Goal: Information Seeking & Learning: Learn about a topic

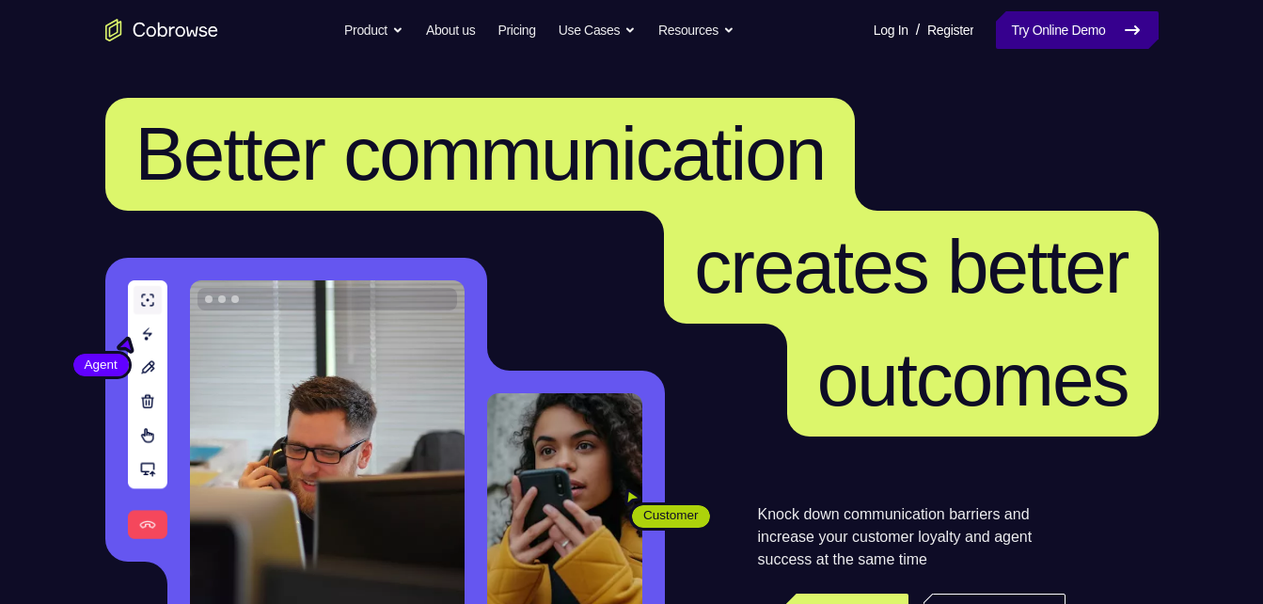
click at [1081, 24] on link "Try Online Demo" at bounding box center [1077, 30] width 162 height 38
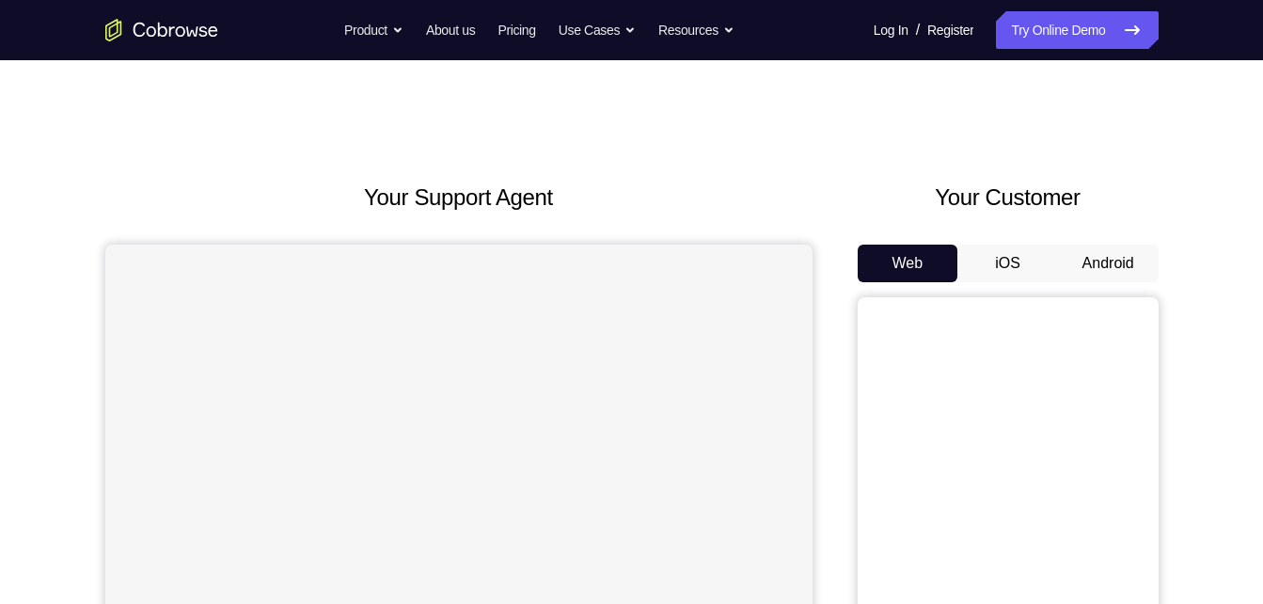
click at [1104, 268] on button "Android" at bounding box center [1108, 264] width 101 height 38
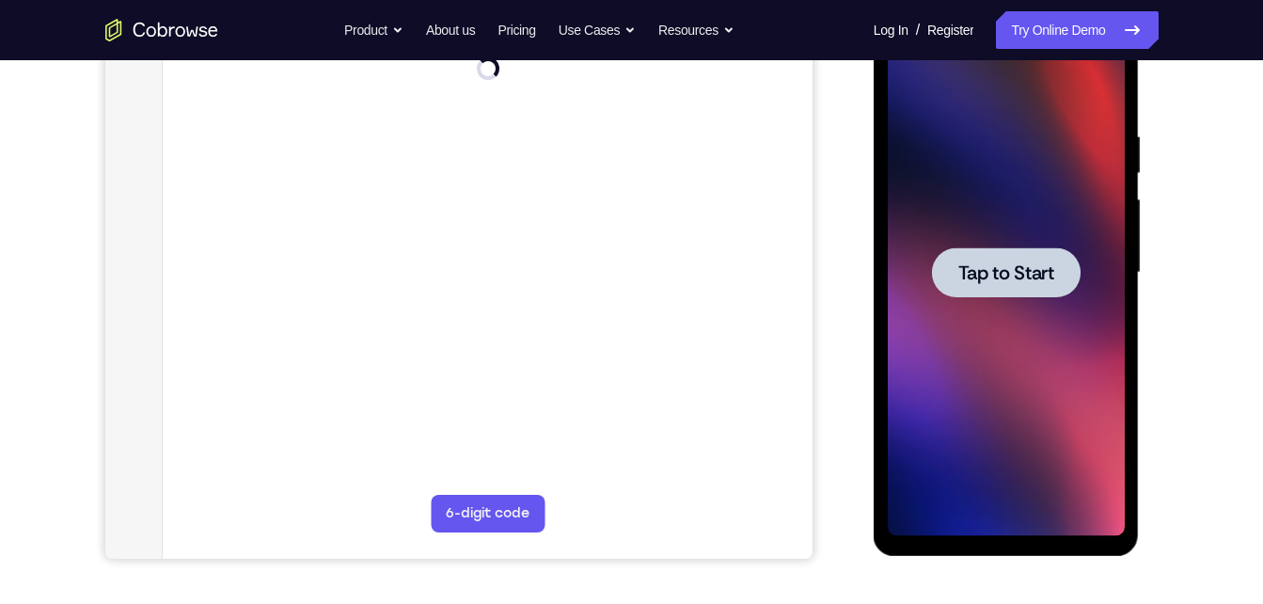
click at [1051, 259] on div at bounding box center [1006, 272] width 149 height 50
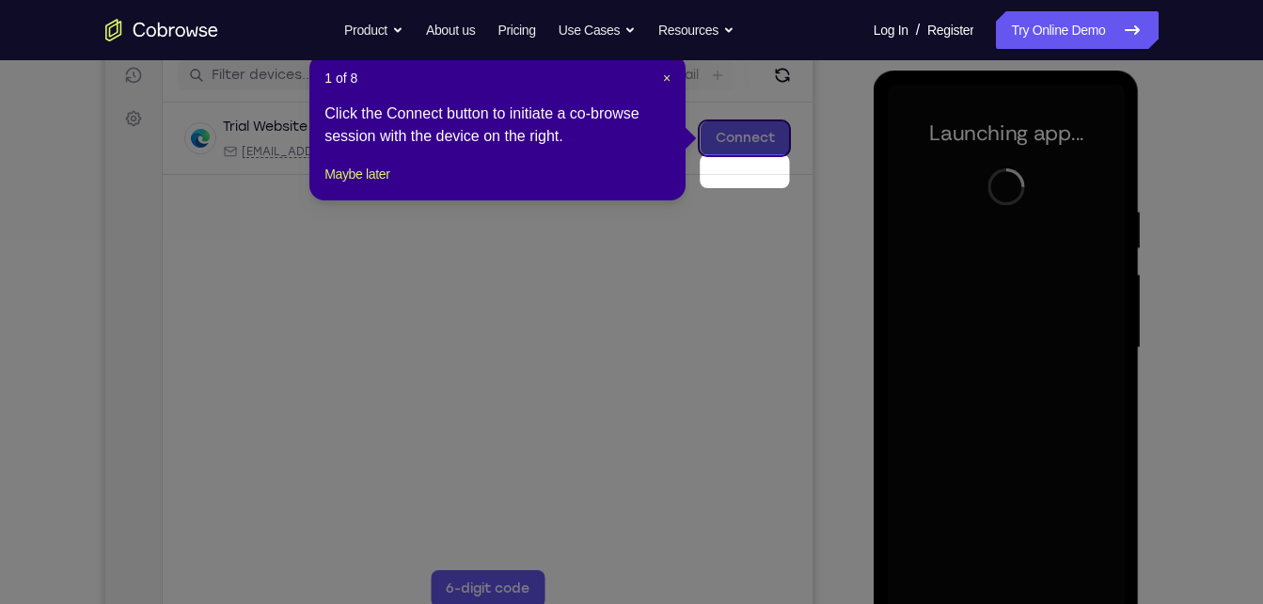
scroll to position [251, 0]
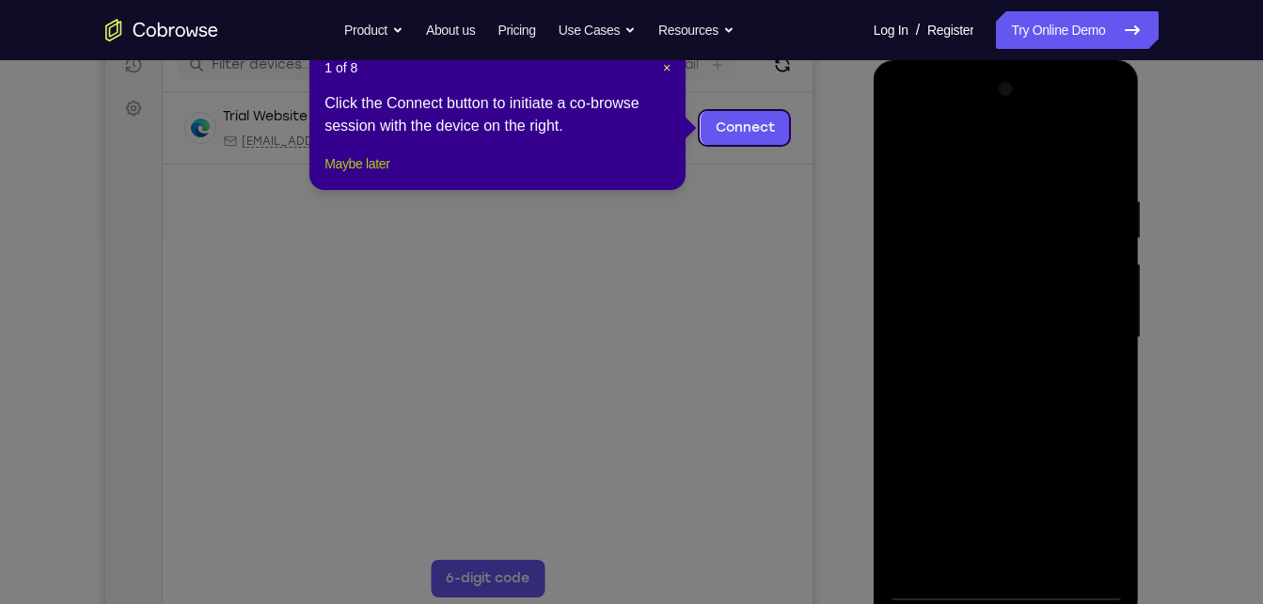
drag, startPoint x: 393, startPoint y: 182, endPoint x: 367, endPoint y: 217, distance: 43.6
click at [389, 175] on button "Maybe later" at bounding box center [356, 163] width 65 height 23
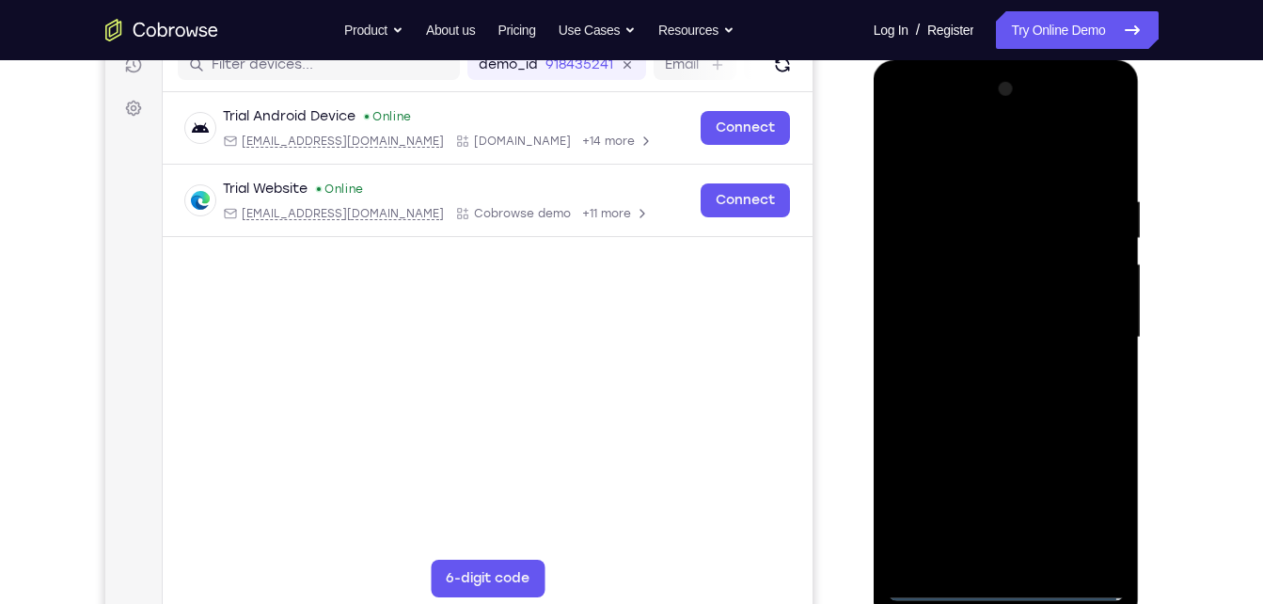
click at [1004, 587] on div at bounding box center [1006, 337] width 237 height 527
click at [1088, 516] on div at bounding box center [1006, 337] width 237 height 527
click at [903, 128] on div at bounding box center [1006, 337] width 237 height 527
click at [1078, 317] on div at bounding box center [1006, 337] width 237 height 527
click at [1026, 557] on div at bounding box center [1006, 337] width 237 height 527
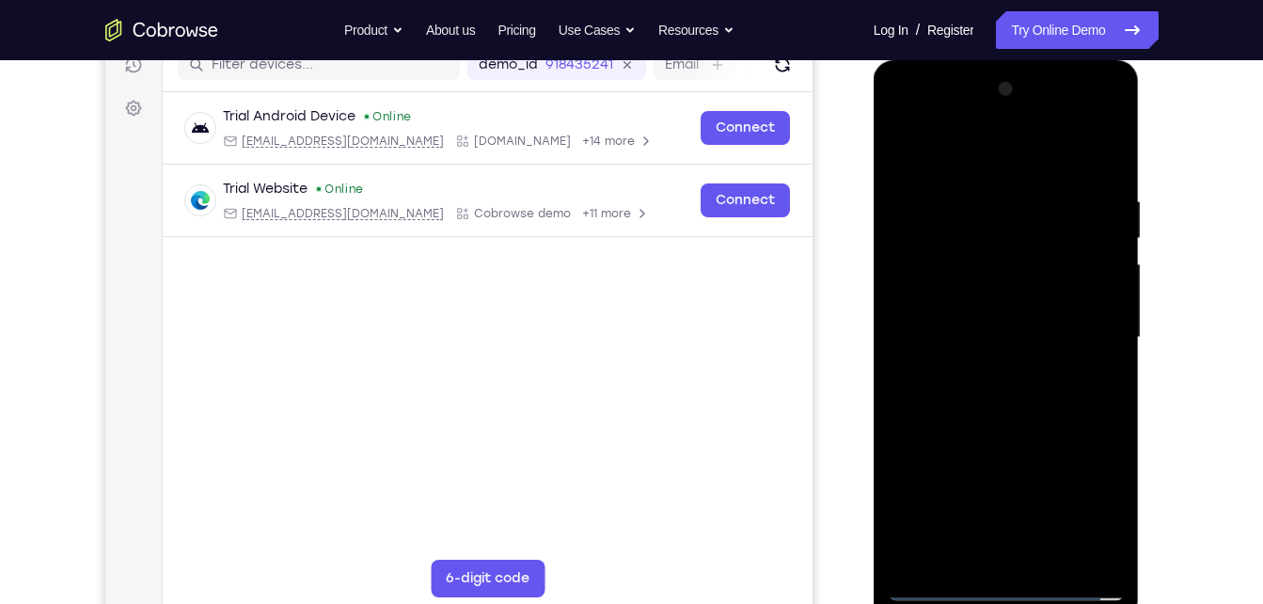
click at [971, 321] on div at bounding box center [1006, 337] width 237 height 527
click at [1019, 296] on div at bounding box center [1006, 337] width 237 height 527
click at [1096, 301] on div at bounding box center [1006, 337] width 237 height 527
click at [1003, 338] on div at bounding box center [1006, 337] width 237 height 527
click at [1052, 558] on div at bounding box center [1006, 337] width 237 height 527
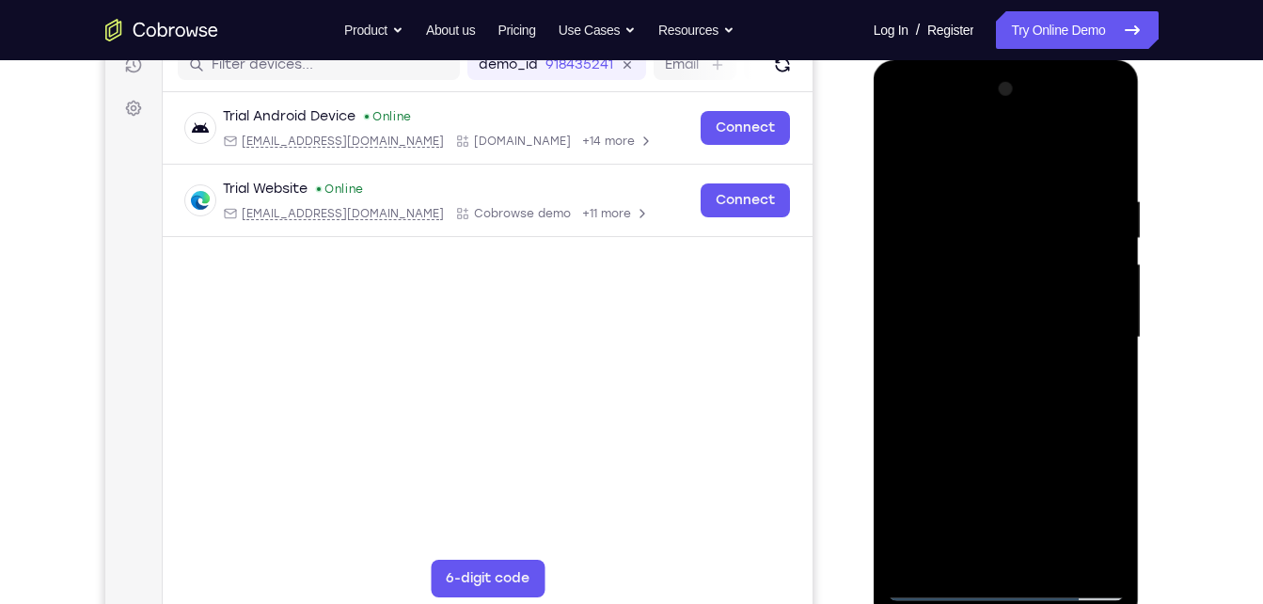
click at [1077, 158] on div at bounding box center [1006, 337] width 237 height 527
click at [1022, 431] on div at bounding box center [1006, 337] width 237 height 527
click at [1023, 306] on div at bounding box center [1006, 337] width 237 height 527
click at [903, 154] on div at bounding box center [1006, 337] width 237 height 527
click at [1059, 346] on div at bounding box center [1006, 337] width 237 height 527
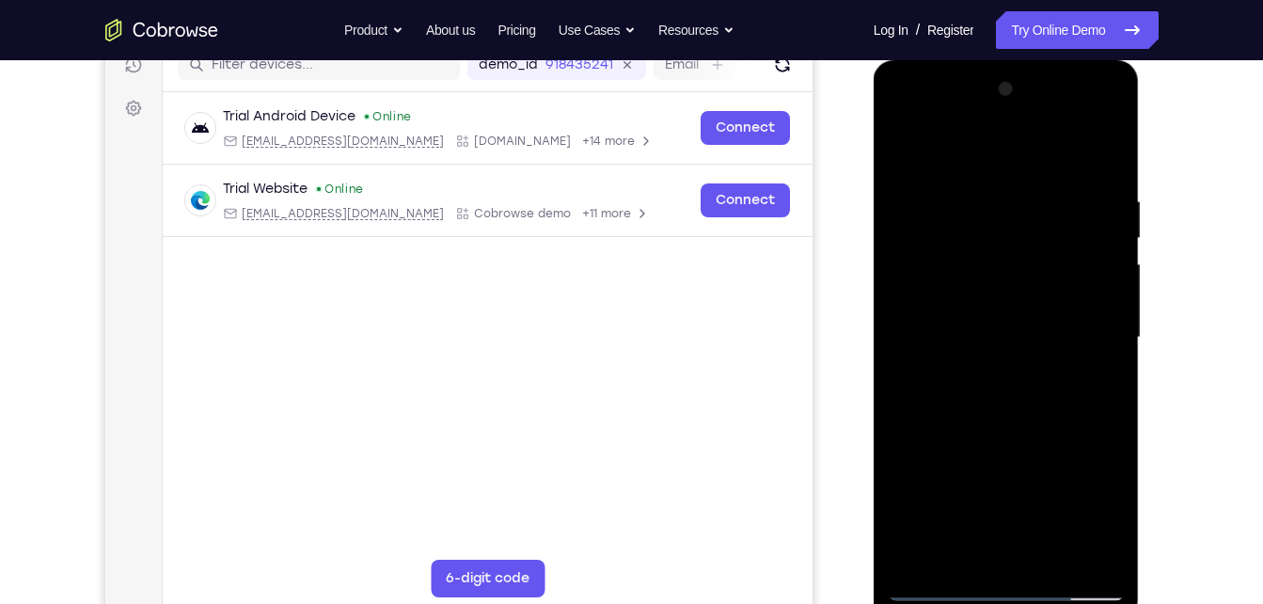
click at [910, 142] on div at bounding box center [1006, 337] width 237 height 527
click at [1018, 353] on div at bounding box center [1006, 337] width 237 height 527
click at [975, 550] on div at bounding box center [1006, 337] width 237 height 527
click at [1083, 418] on div at bounding box center [1006, 337] width 237 height 527
click at [1104, 550] on div at bounding box center [1006, 337] width 237 height 527
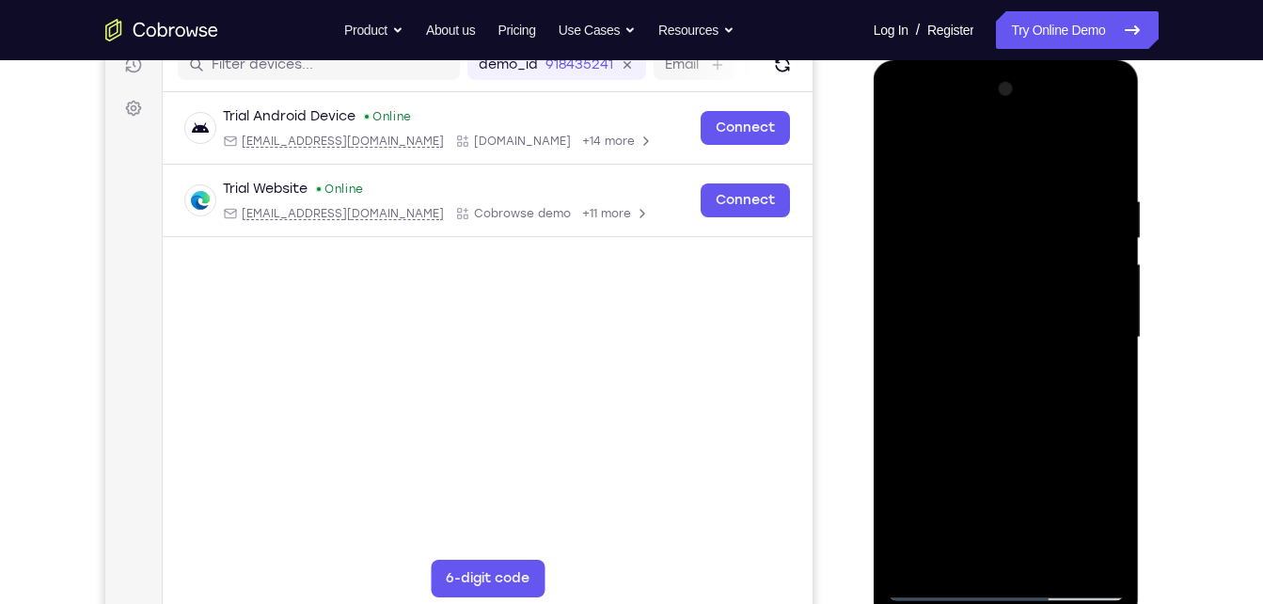
drag, startPoint x: 984, startPoint y: 494, endPoint x: 1039, endPoint y: 288, distance: 213.3
click at [1039, 288] on div at bounding box center [1006, 337] width 237 height 527
drag, startPoint x: 1012, startPoint y: 482, endPoint x: 1057, endPoint y: 311, distance: 177.0
click at [1057, 311] on div at bounding box center [1006, 337] width 237 height 527
drag, startPoint x: 1010, startPoint y: 512, endPoint x: 1028, endPoint y: 292, distance: 219.8
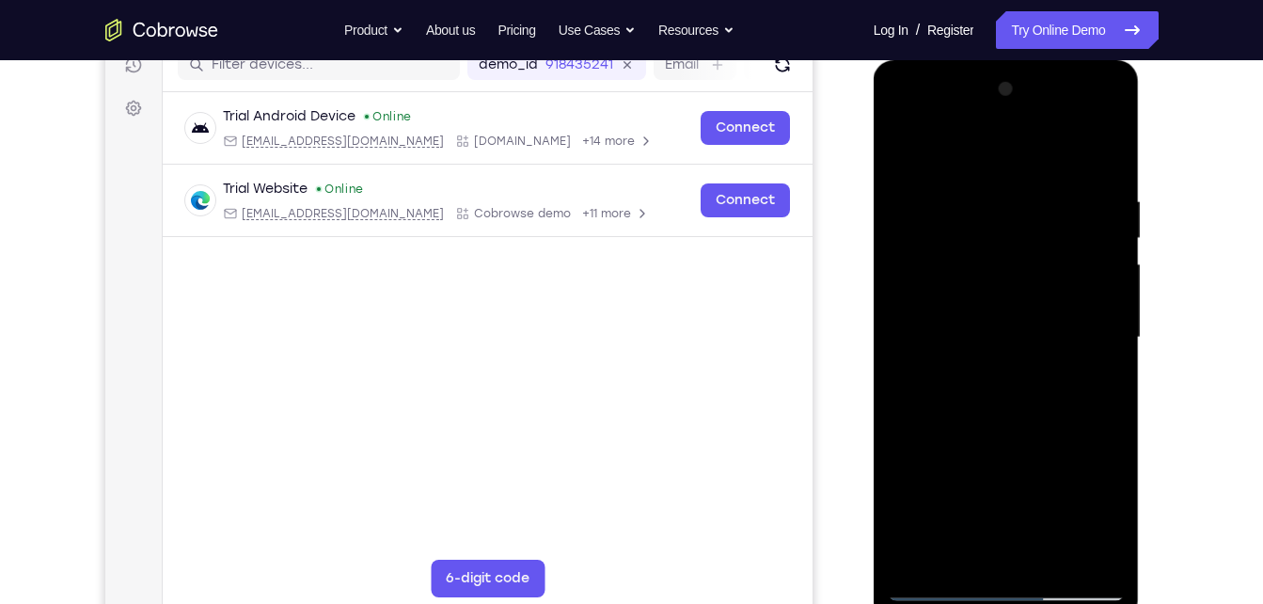
click at [1028, 292] on div at bounding box center [1006, 337] width 237 height 527
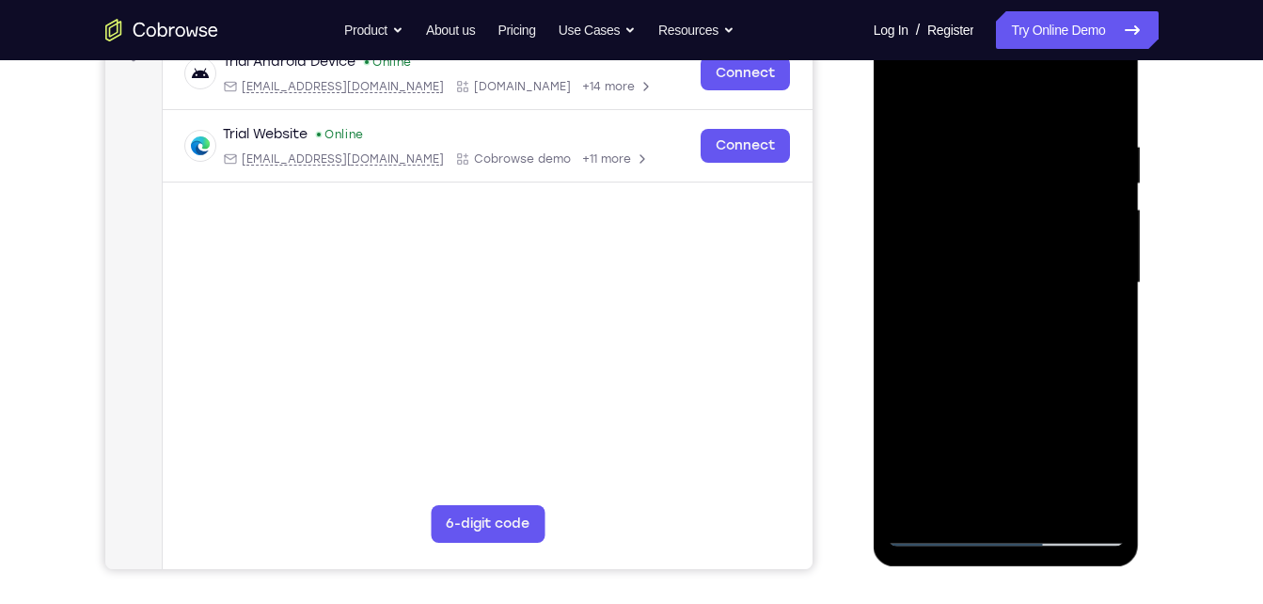
scroll to position [307, 0]
click at [1106, 531] on div at bounding box center [1006, 282] width 237 height 527
click at [995, 185] on div at bounding box center [1006, 282] width 237 height 527
click at [909, 362] on div at bounding box center [1006, 282] width 237 height 527
click at [1113, 526] on div at bounding box center [1006, 282] width 237 height 527
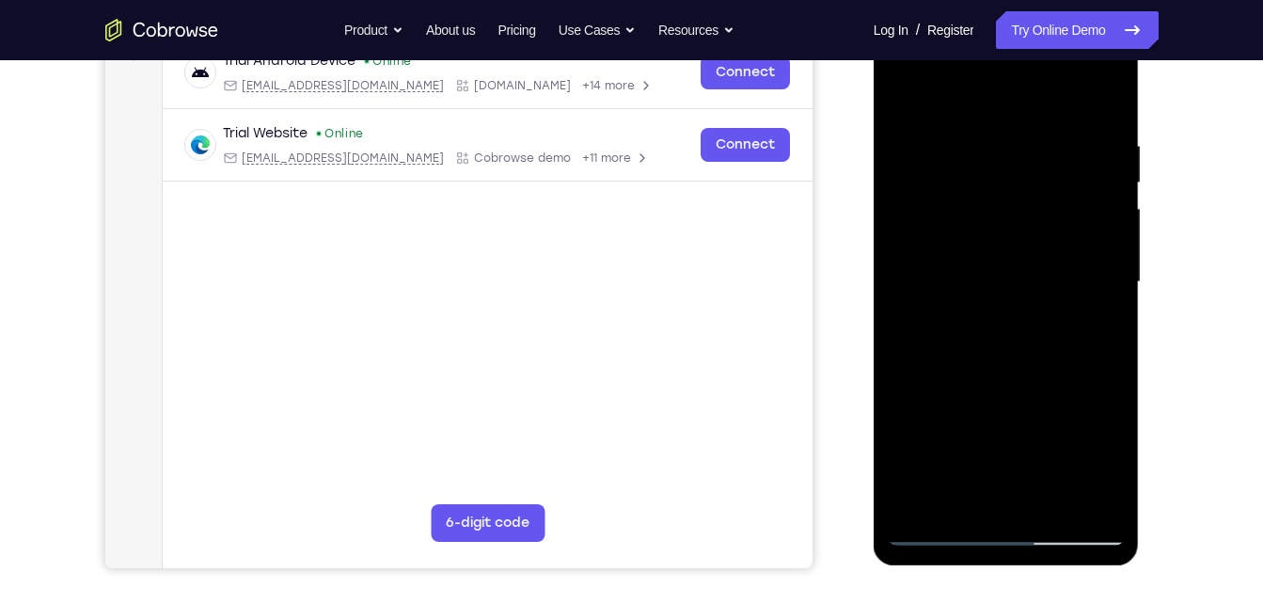
click at [985, 326] on div at bounding box center [1006, 282] width 237 height 527
click at [933, 444] on div at bounding box center [1006, 282] width 237 height 527
click at [1024, 260] on div at bounding box center [1006, 282] width 237 height 527
click at [962, 241] on div at bounding box center [1006, 282] width 237 height 527
click at [947, 365] on div at bounding box center [1006, 282] width 237 height 527
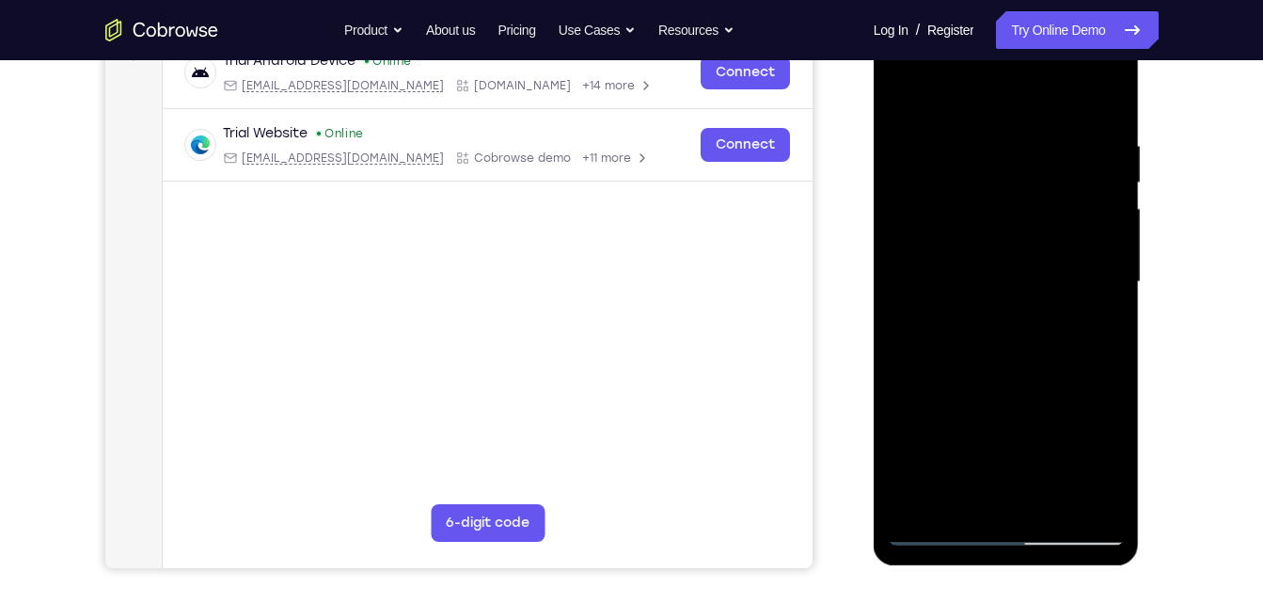
click at [987, 240] on div at bounding box center [1006, 282] width 237 height 527
click at [945, 382] on div at bounding box center [1006, 282] width 237 height 527
click at [1047, 487] on div at bounding box center [1006, 282] width 237 height 527
click at [956, 372] on div at bounding box center [1006, 282] width 237 height 527
drag, startPoint x: 966, startPoint y: 318, endPoint x: 967, endPoint y: 40, distance: 277.4
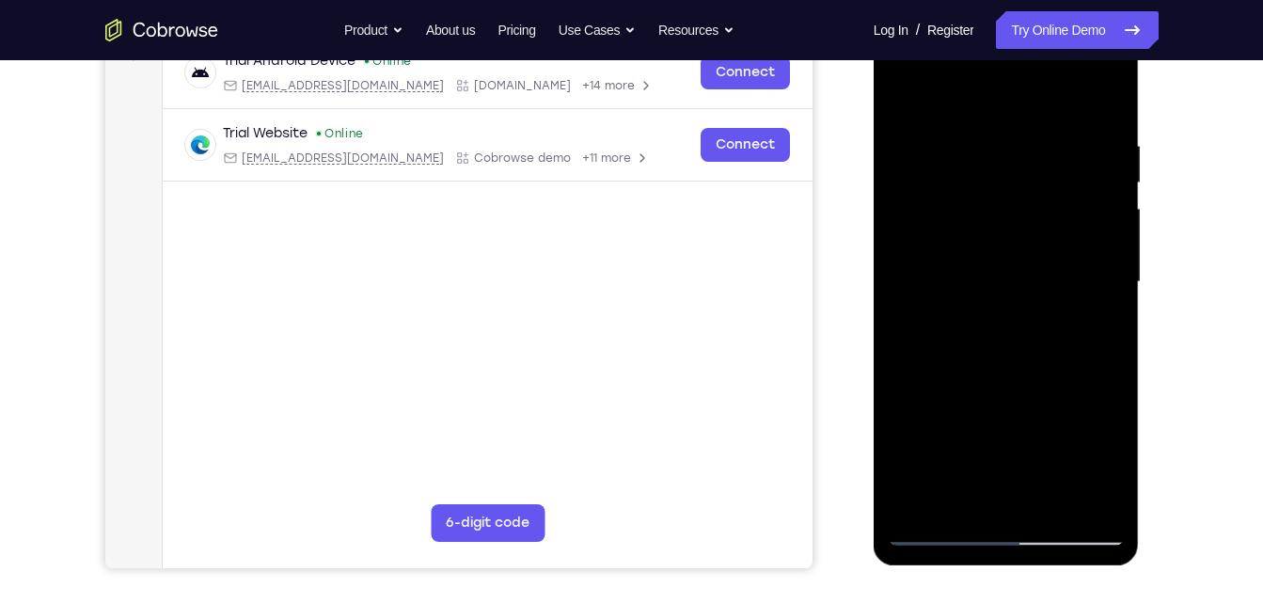
click at [967, 40] on div at bounding box center [1006, 282] width 237 height 527
drag, startPoint x: 955, startPoint y: 423, endPoint x: 1001, endPoint y: 95, distance: 331.4
click at [1001, 95] on div at bounding box center [1006, 282] width 237 height 527
drag, startPoint x: 975, startPoint y: 288, endPoint x: 896, endPoint y: 652, distance: 372.4
click at [896, 569] on html "Online web based iOS Simulators and Android Emulators. Run iPhone, iPad, Mobile…" at bounding box center [1008, 287] width 268 height 564
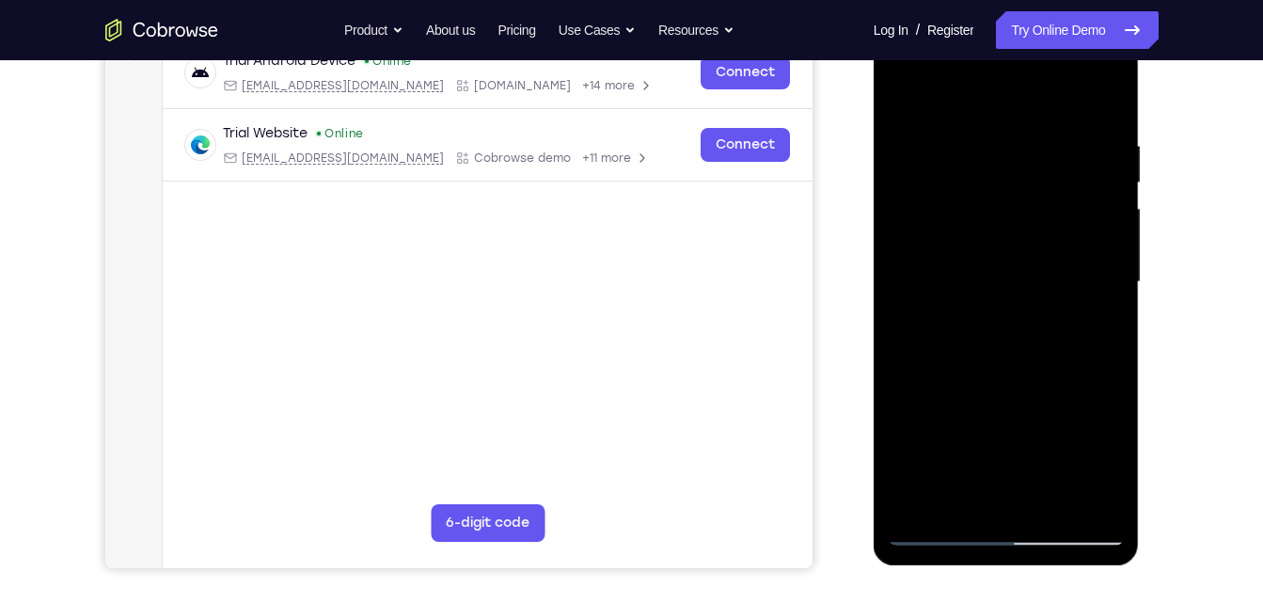
drag, startPoint x: 1060, startPoint y: 308, endPoint x: 1018, endPoint y: 513, distance: 209.3
click at [1018, 513] on div at bounding box center [1006, 282] width 237 height 527
drag, startPoint x: 1031, startPoint y: 406, endPoint x: 1033, endPoint y: 141, distance: 265.2
click at [1033, 141] on div at bounding box center [1006, 282] width 237 height 527
drag, startPoint x: 1008, startPoint y: 436, endPoint x: 1042, endPoint y: 203, distance: 235.7
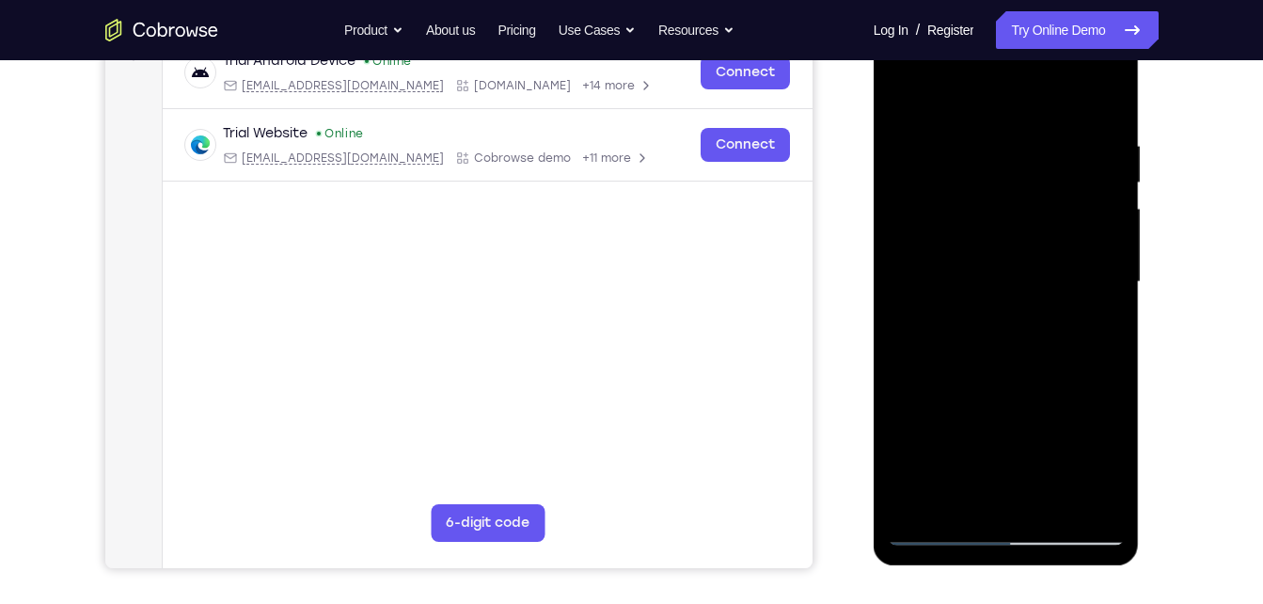
click at [1042, 203] on div at bounding box center [1006, 282] width 237 height 527
drag, startPoint x: 1019, startPoint y: 401, endPoint x: 885, endPoint y: 652, distance: 284.8
click at [885, 569] on html "Online web based iOS Simulators and Android Emulators. Run iPhone, iPad, Mobile…" at bounding box center [1008, 287] width 268 height 564
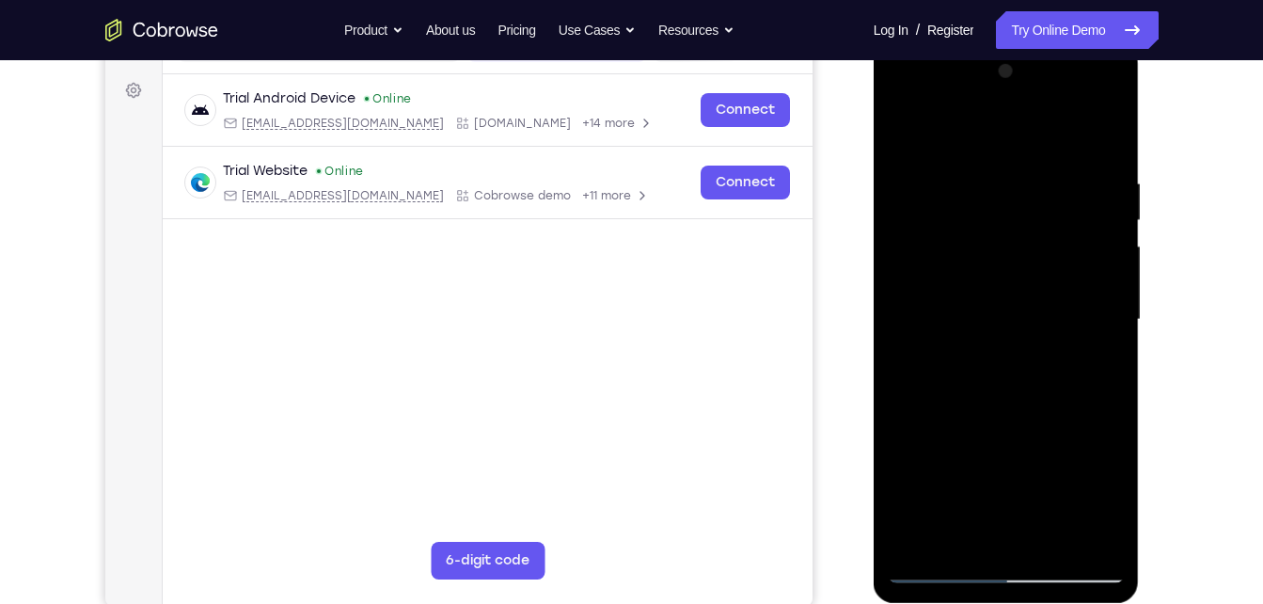
scroll to position [265, 0]
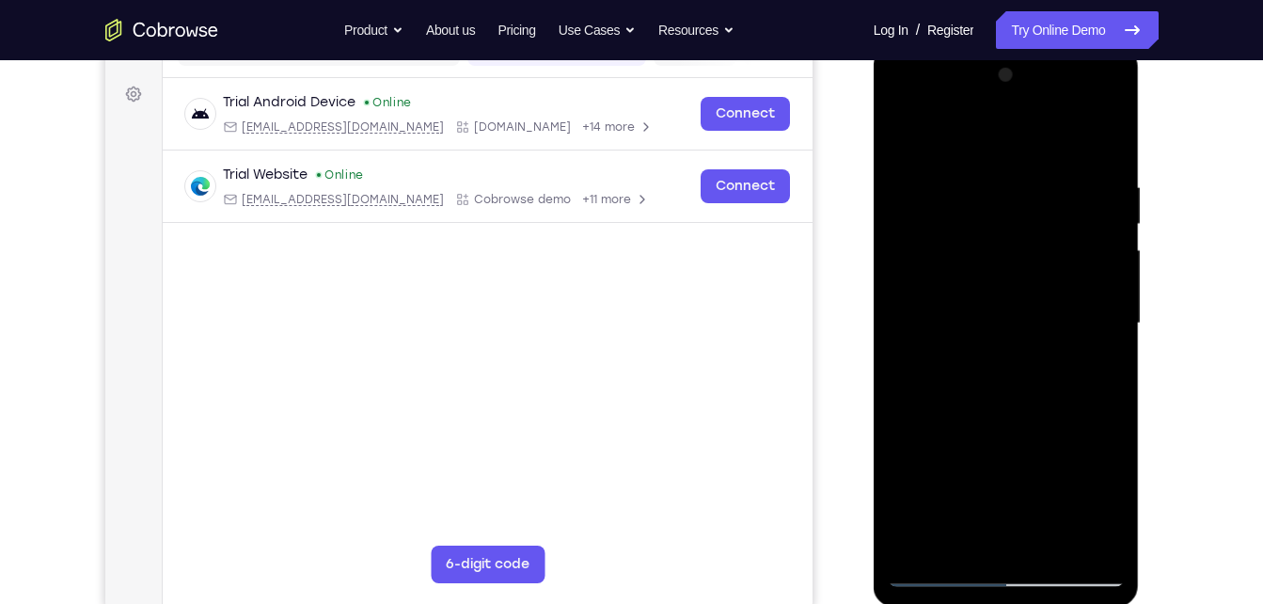
click at [910, 100] on div at bounding box center [1006, 323] width 237 height 527
click at [968, 290] on div at bounding box center [1006, 323] width 237 height 527
drag, startPoint x: 963, startPoint y: 435, endPoint x: 1022, endPoint y: 157, distance: 284.6
click at [1022, 157] on div at bounding box center [1006, 323] width 237 height 527
drag, startPoint x: 1015, startPoint y: 331, endPoint x: 855, endPoint y: 652, distance: 358.3
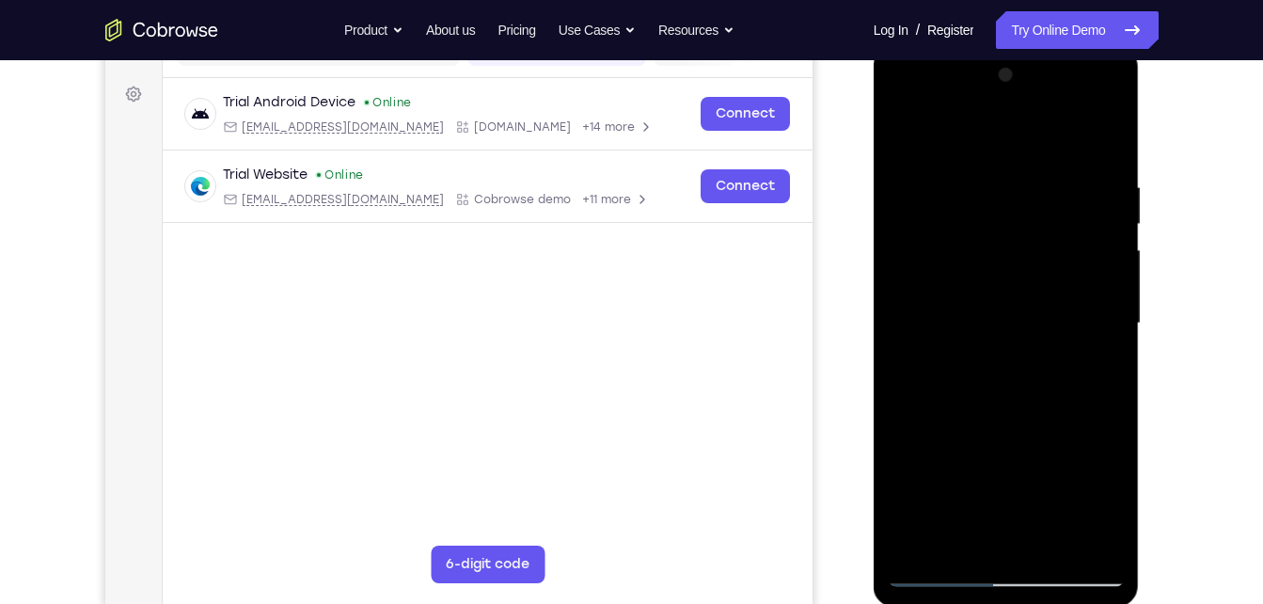
click at [874, 603] on html "Online web based iOS Simulators and Android Emulators. Run iPhone, iPad, Mobile…" at bounding box center [1008, 328] width 268 height 564
drag, startPoint x: 970, startPoint y: 405, endPoint x: 1097, endPoint y: -70, distance: 491.8
click at [1097, 46] on html "Online web based iOS Simulators and Android Emulators. Run iPhone, iPad, Mobile…" at bounding box center [1008, 328] width 268 height 564
drag, startPoint x: 999, startPoint y: 458, endPoint x: 1010, endPoint y: -70, distance: 527.7
click at [1010, 46] on html "Online web based iOS Simulators and Android Emulators. Run iPhone, iPad, Mobile…" at bounding box center [1008, 328] width 268 height 564
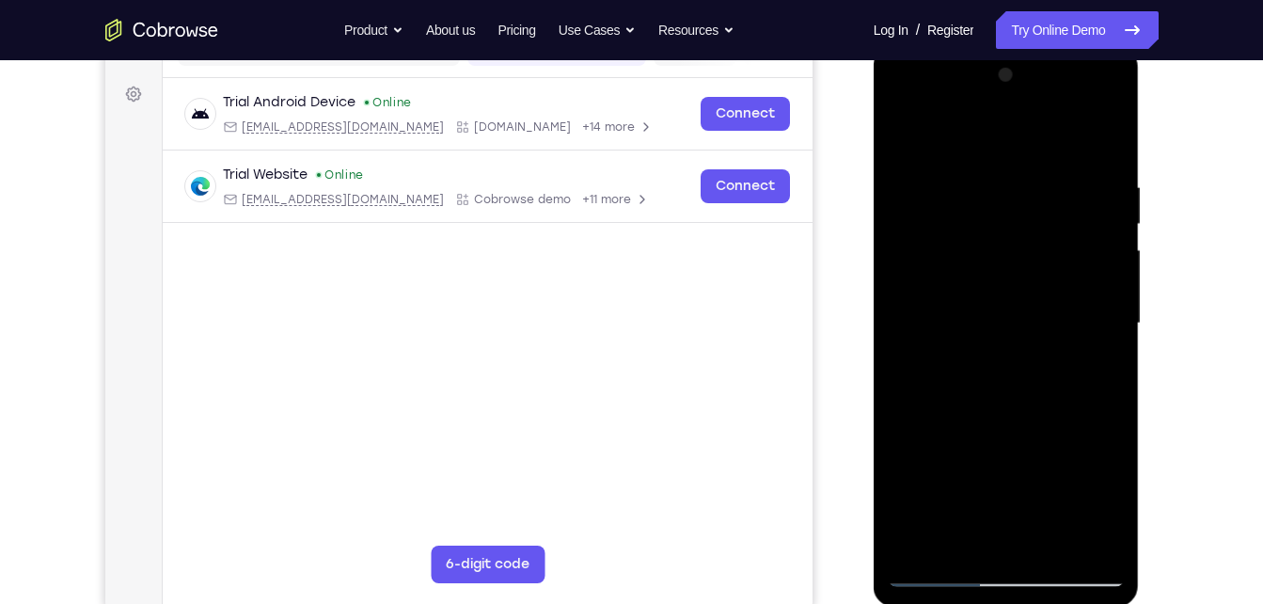
drag, startPoint x: 1020, startPoint y: 460, endPoint x: 1055, endPoint y: 226, distance: 236.7
click at [1055, 226] on div at bounding box center [1006, 323] width 237 height 527
click at [991, 302] on div at bounding box center [1006, 323] width 237 height 527
click at [1080, 533] on div at bounding box center [1006, 323] width 237 height 527
click at [897, 87] on div at bounding box center [1006, 323] width 237 height 527
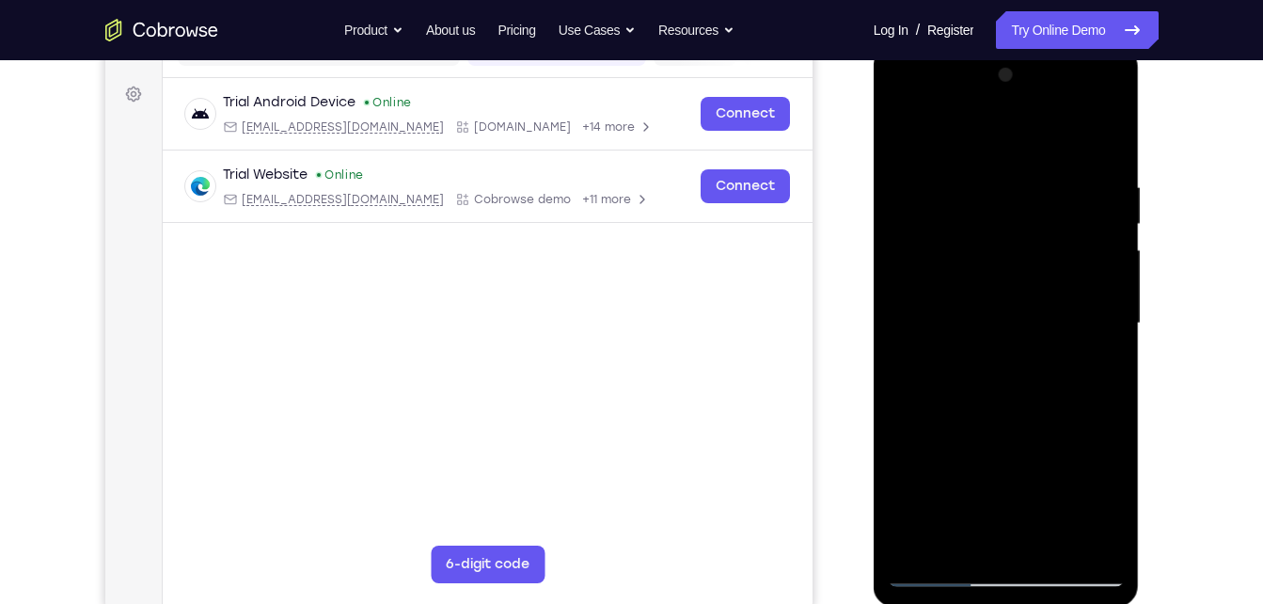
click at [901, 98] on div at bounding box center [1006, 323] width 237 height 527
click at [1035, 529] on div at bounding box center [1006, 323] width 237 height 527
drag, startPoint x: 987, startPoint y: 546, endPoint x: 1140, endPoint y: 557, distance: 153.6
click at [1140, 557] on div at bounding box center [1008, 328] width 268 height 564
click at [1021, 536] on div at bounding box center [1006, 323] width 237 height 527
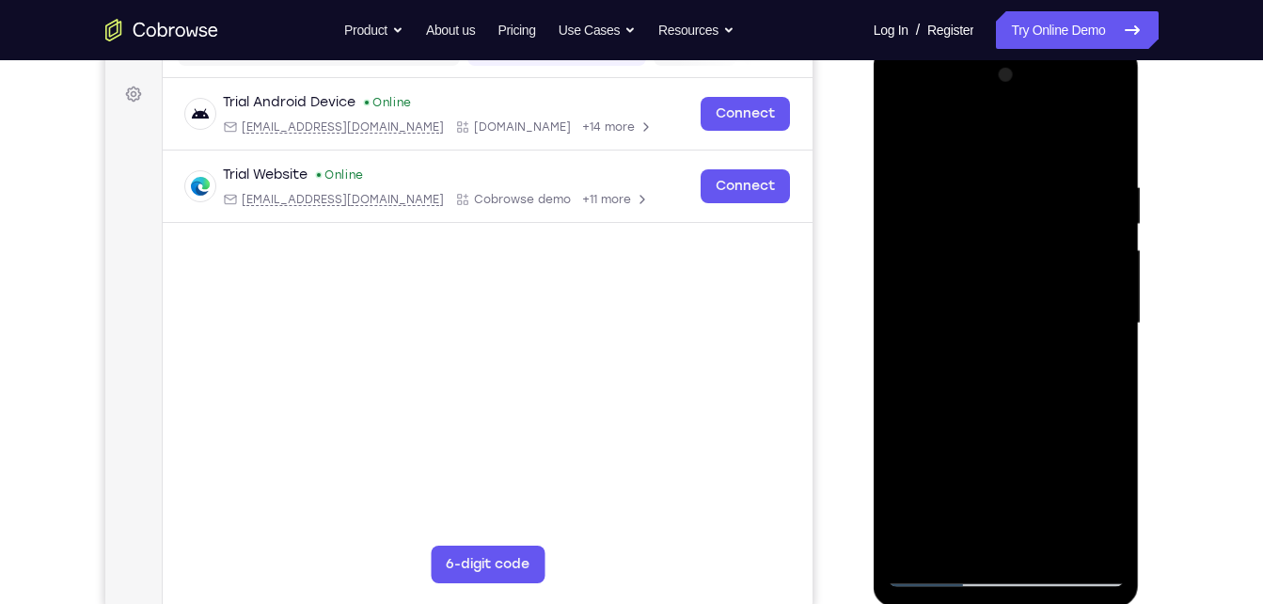
click at [1115, 497] on div at bounding box center [1006, 323] width 237 height 527
click at [1084, 375] on div at bounding box center [1006, 323] width 237 height 527
click at [1091, 360] on div at bounding box center [1006, 323] width 237 height 527
click at [1102, 363] on div at bounding box center [1006, 323] width 237 height 527
click at [1097, 371] on div at bounding box center [1006, 323] width 237 height 527
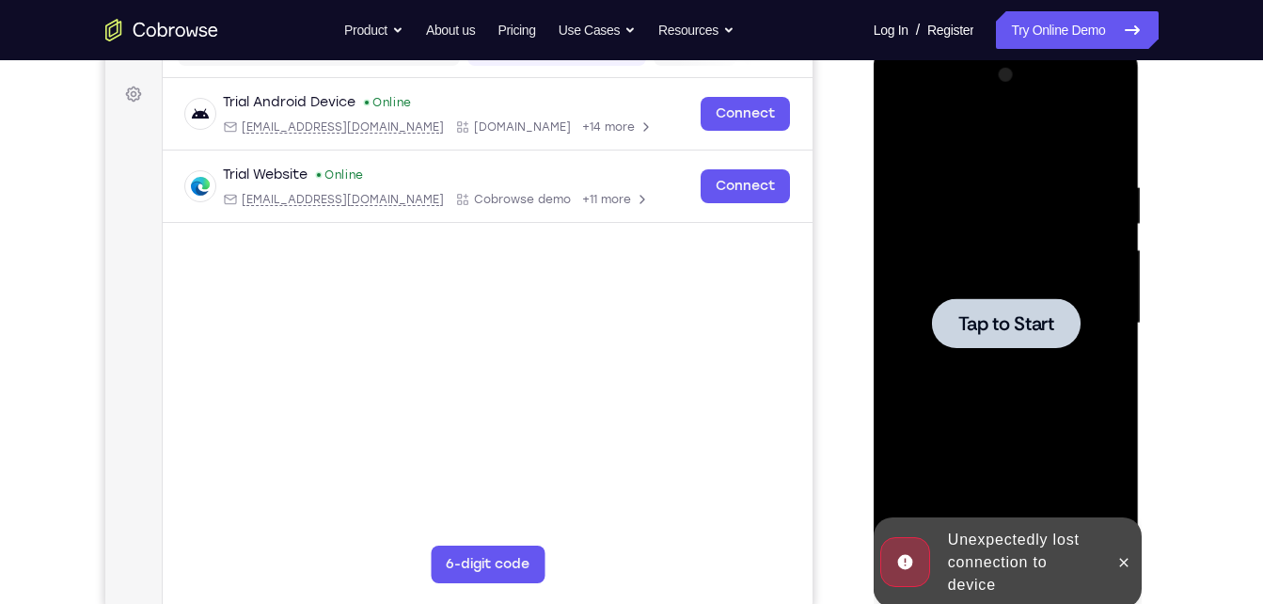
click at [1039, 338] on div at bounding box center [1006, 323] width 149 height 50
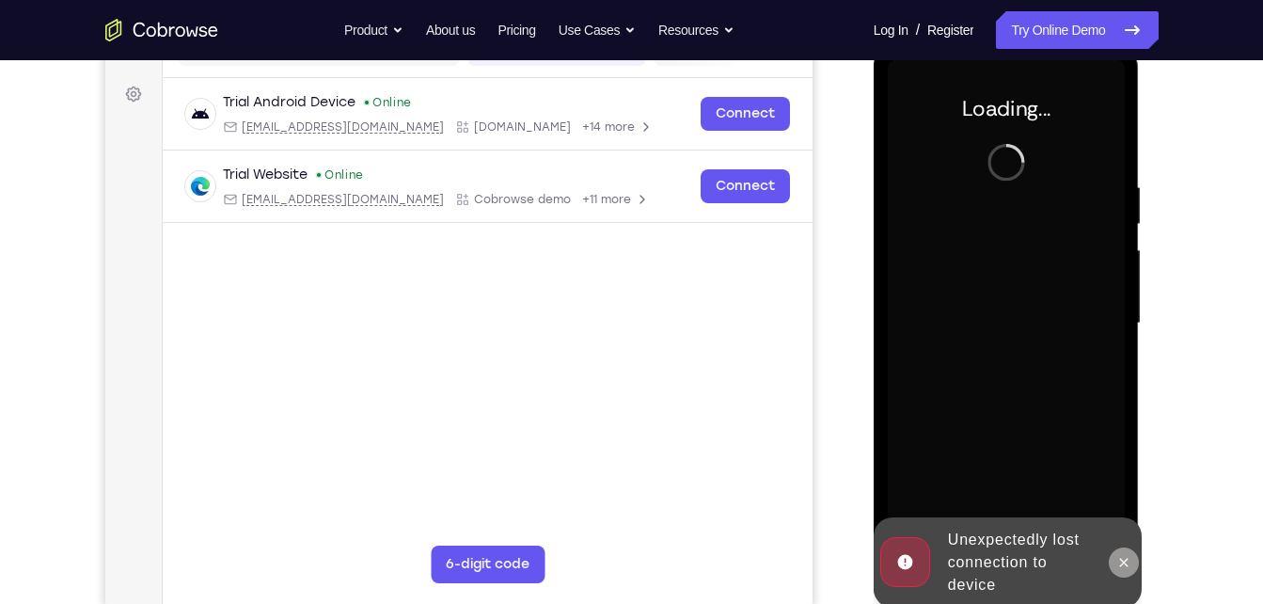
click at [1118, 560] on icon at bounding box center [1123, 562] width 15 height 15
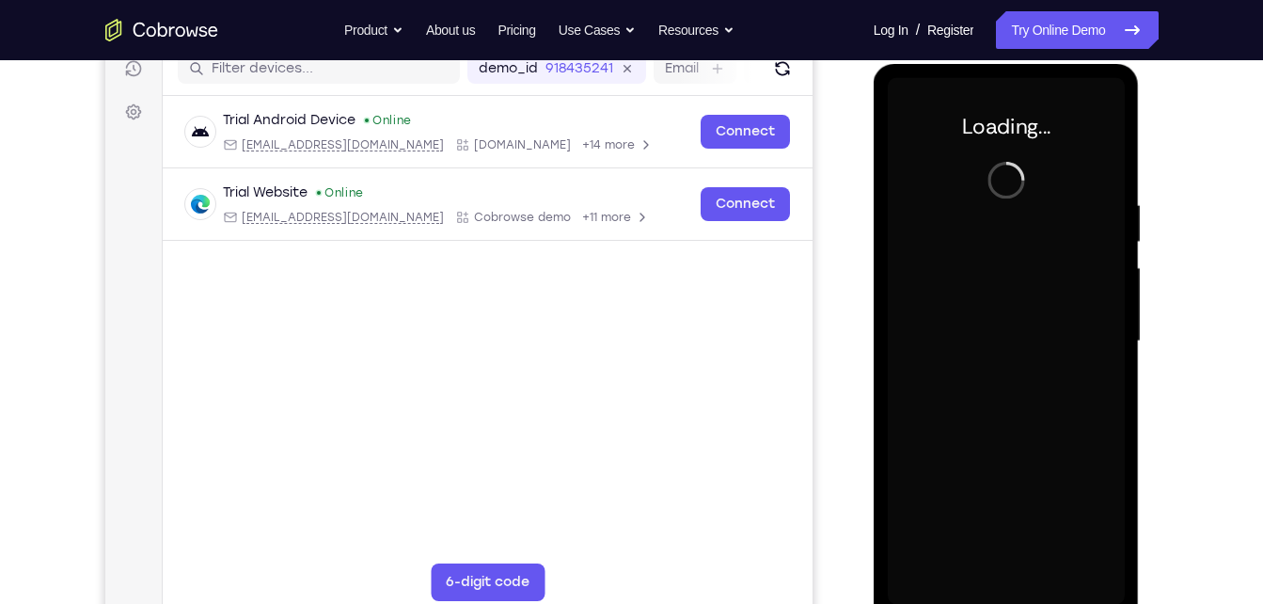
scroll to position [250, 0]
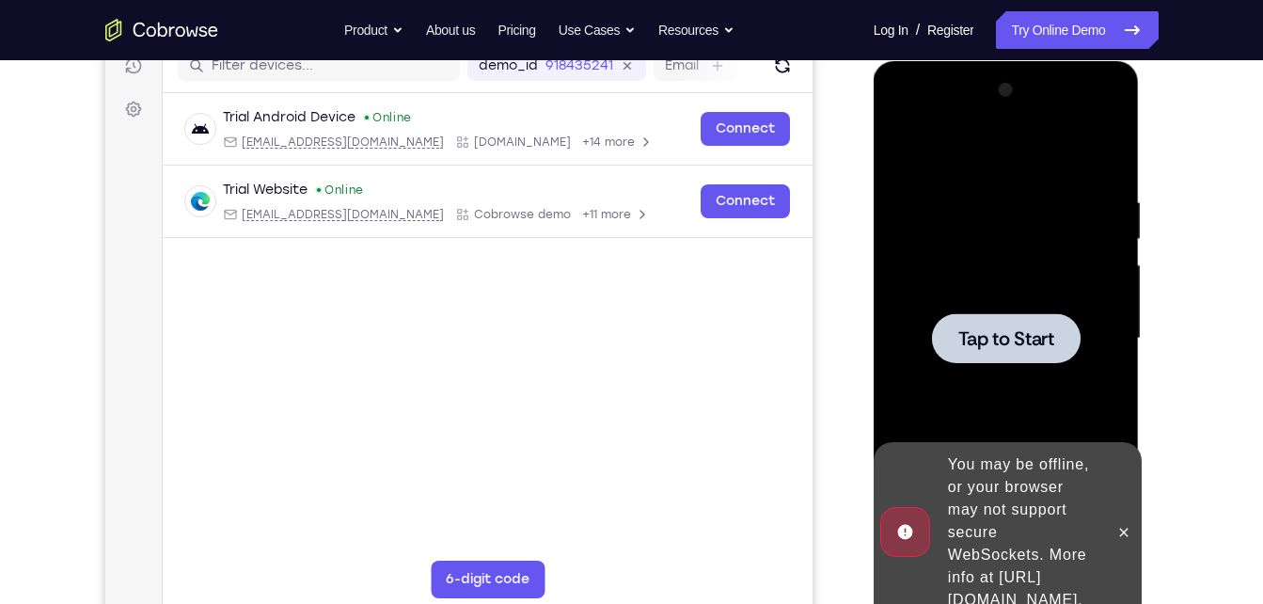
click at [1051, 291] on div at bounding box center [1006, 338] width 237 height 527
click at [1026, 371] on div at bounding box center [1006, 338] width 237 height 527
click at [1026, 344] on span "Tap to Start" at bounding box center [1006, 338] width 96 height 19
click at [1124, 529] on button at bounding box center [1124, 532] width 30 height 30
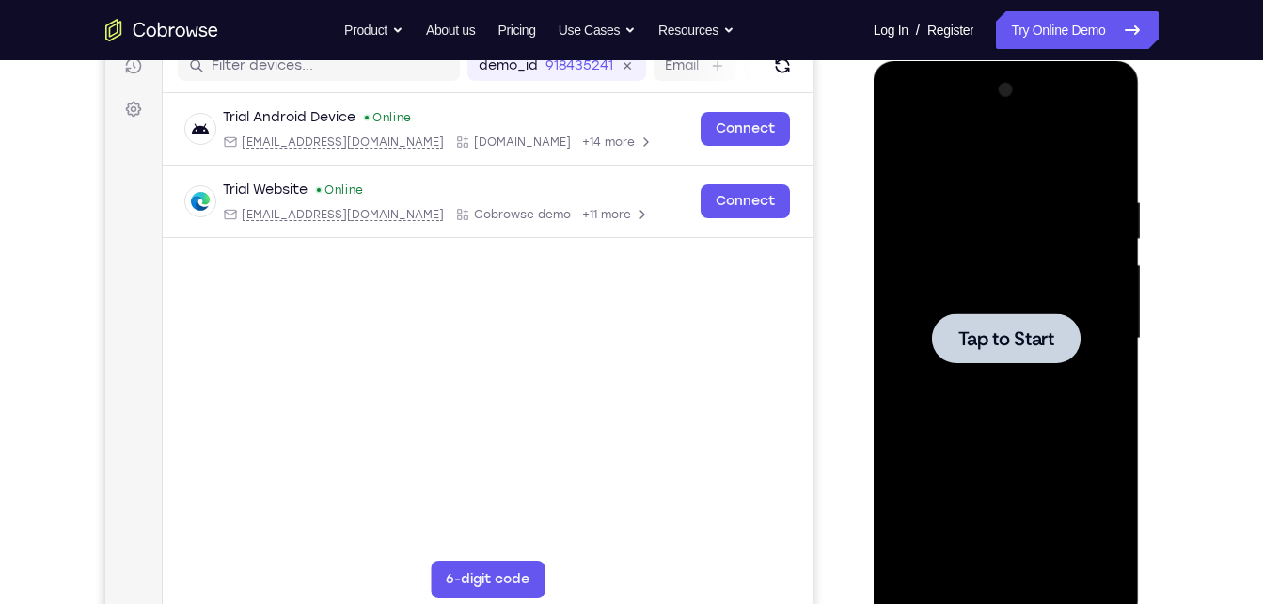
click at [1021, 305] on div at bounding box center [1006, 338] width 237 height 527
click at [1008, 329] on span "Tap to Start" at bounding box center [1006, 338] width 96 height 19
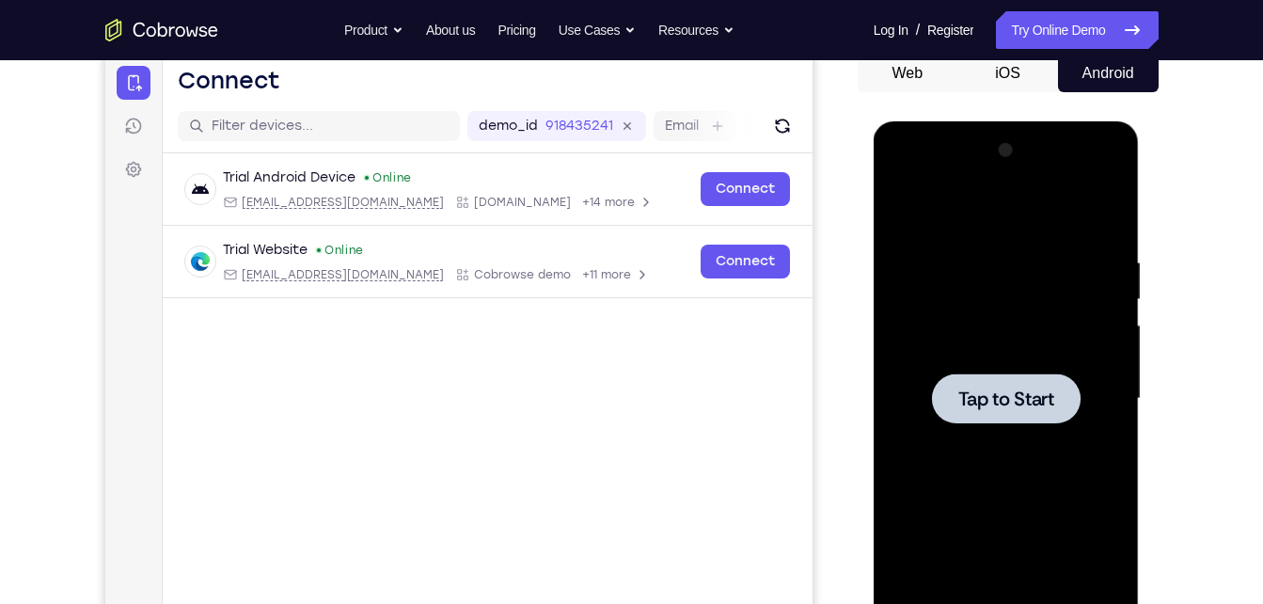
scroll to position [189, 0]
click at [1008, 326] on div at bounding box center [1006, 399] width 237 height 527
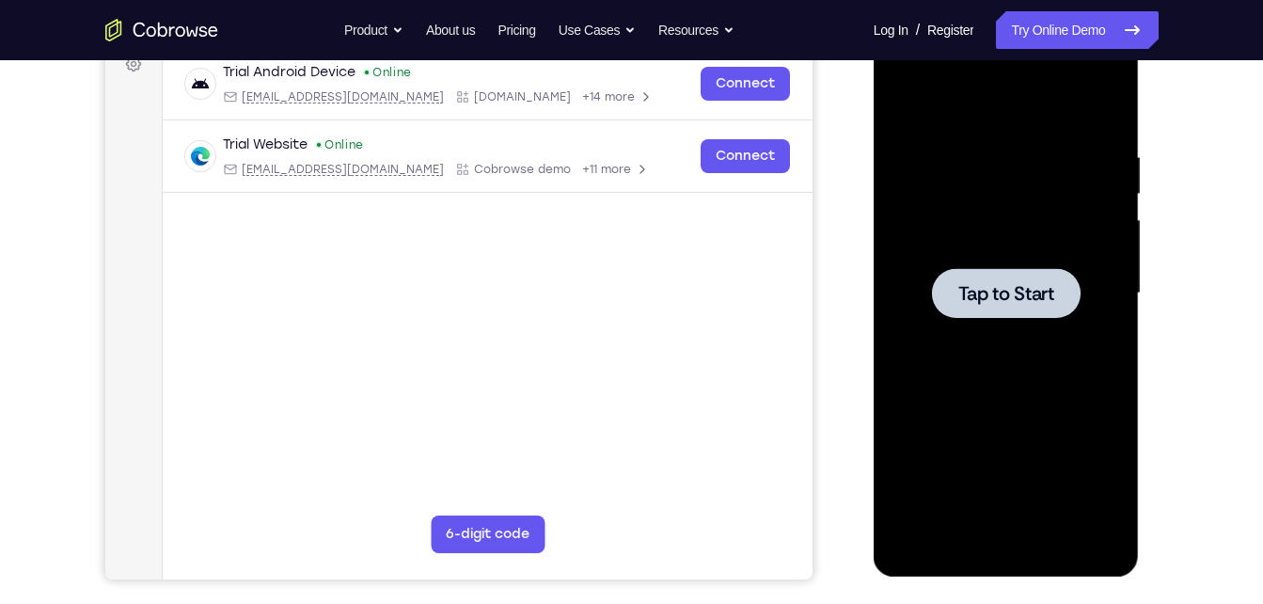
click at [1025, 339] on div at bounding box center [1006, 293] width 237 height 527
click at [1027, 207] on div at bounding box center [1006, 293] width 237 height 527
click at [1062, 24] on link "Try Online Demo" at bounding box center [1077, 30] width 162 height 38
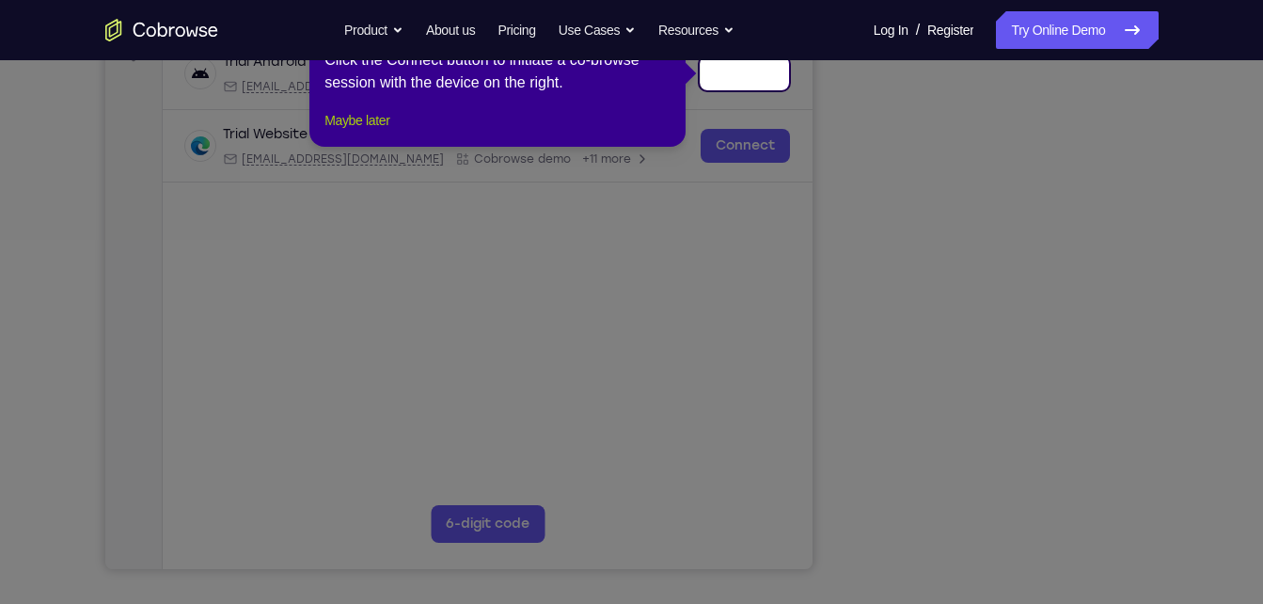
click at [375, 134] on div "1 of 8 × Click the Connect button to initiate a co-browse session with the devi…" at bounding box center [497, 73] width 376 height 147
click at [375, 132] on button "Maybe later" at bounding box center [356, 120] width 65 height 23
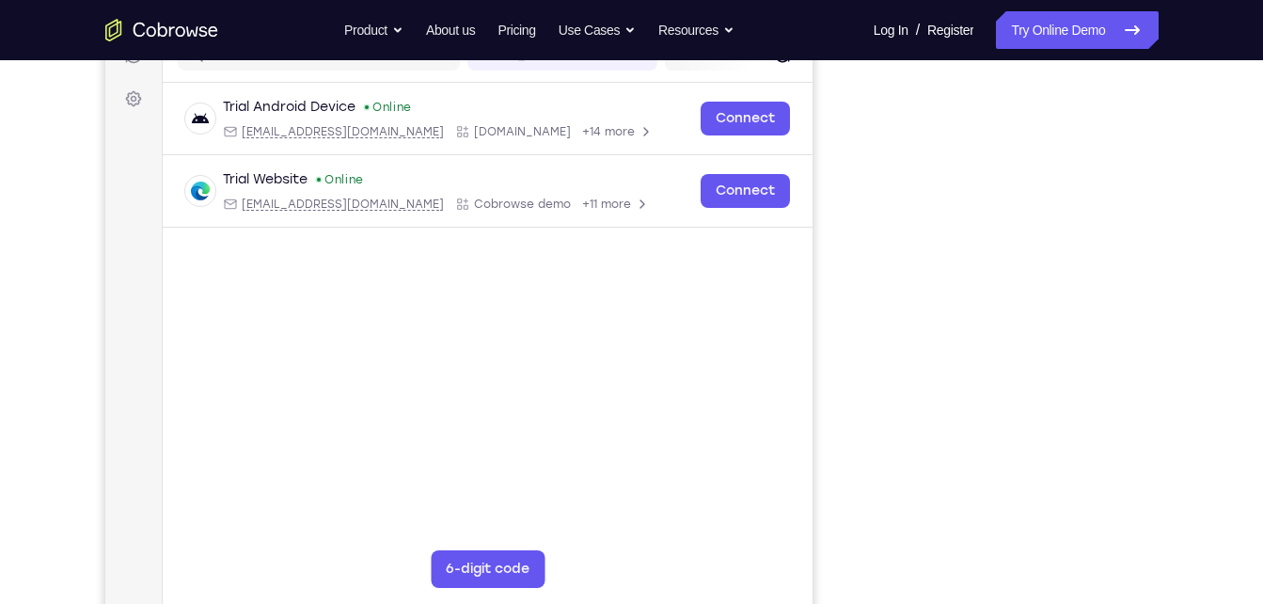
scroll to position [257, 0]
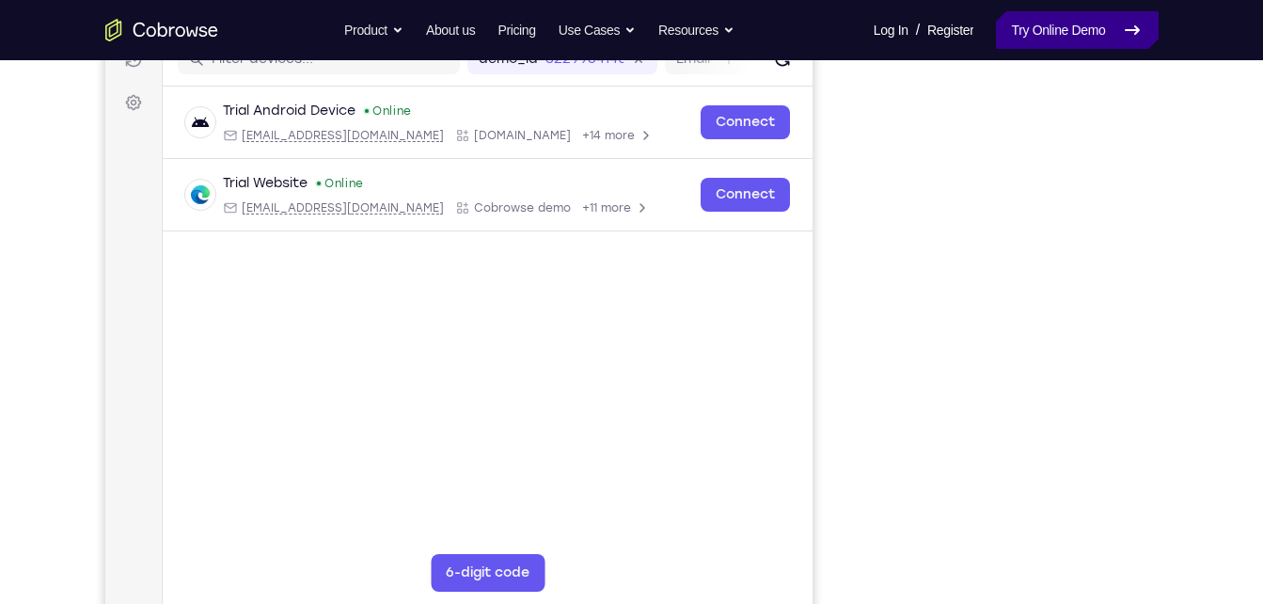
click at [1028, 25] on link "Try Online Demo" at bounding box center [1077, 30] width 162 height 38
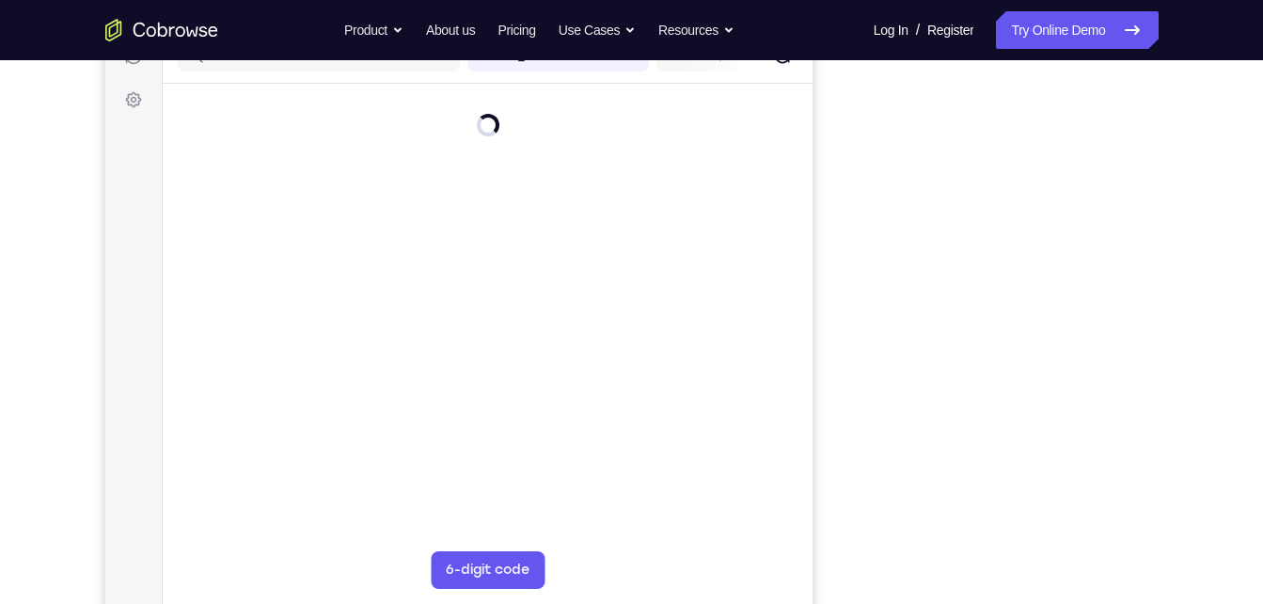
scroll to position [260, 0]
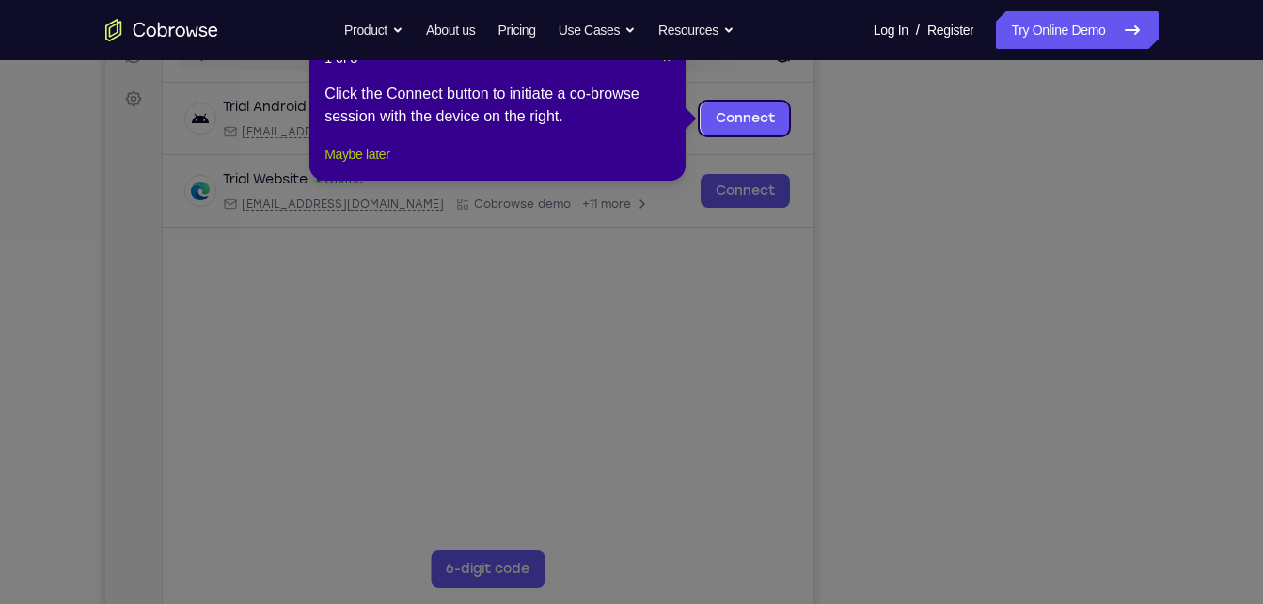
click at [386, 166] on button "Maybe later" at bounding box center [356, 154] width 65 height 23
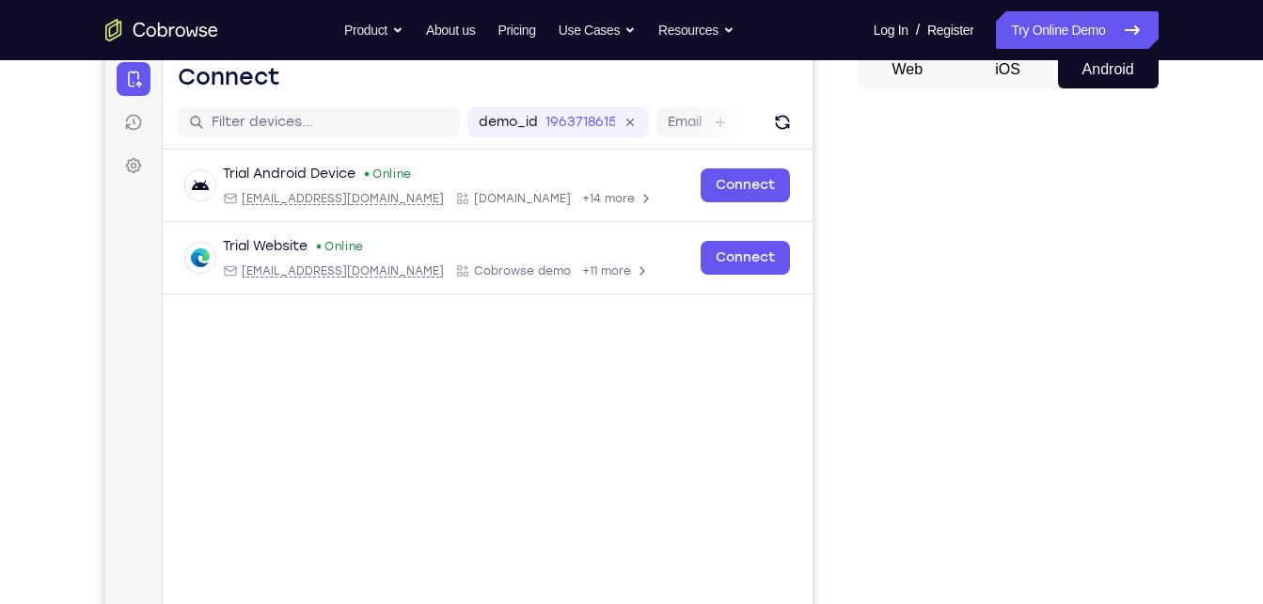
scroll to position [195, 0]
click at [1019, 78] on button "iOS" at bounding box center [1007, 69] width 101 height 38
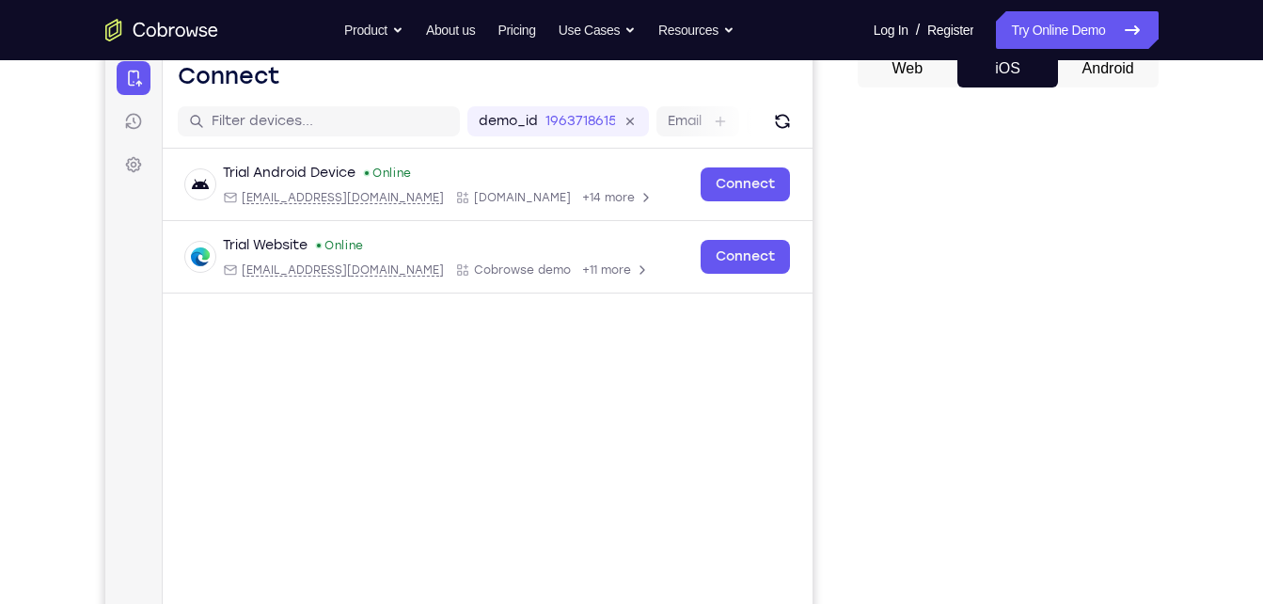
click at [1090, 58] on nav "Go back Powerful, Flexible and Trustworthy. Avoid all extra friction for both A…" at bounding box center [631, 30] width 1263 height 60
click at [1081, 66] on button "Android" at bounding box center [1108, 69] width 101 height 38
click at [920, 66] on button "Web" at bounding box center [908, 69] width 101 height 38
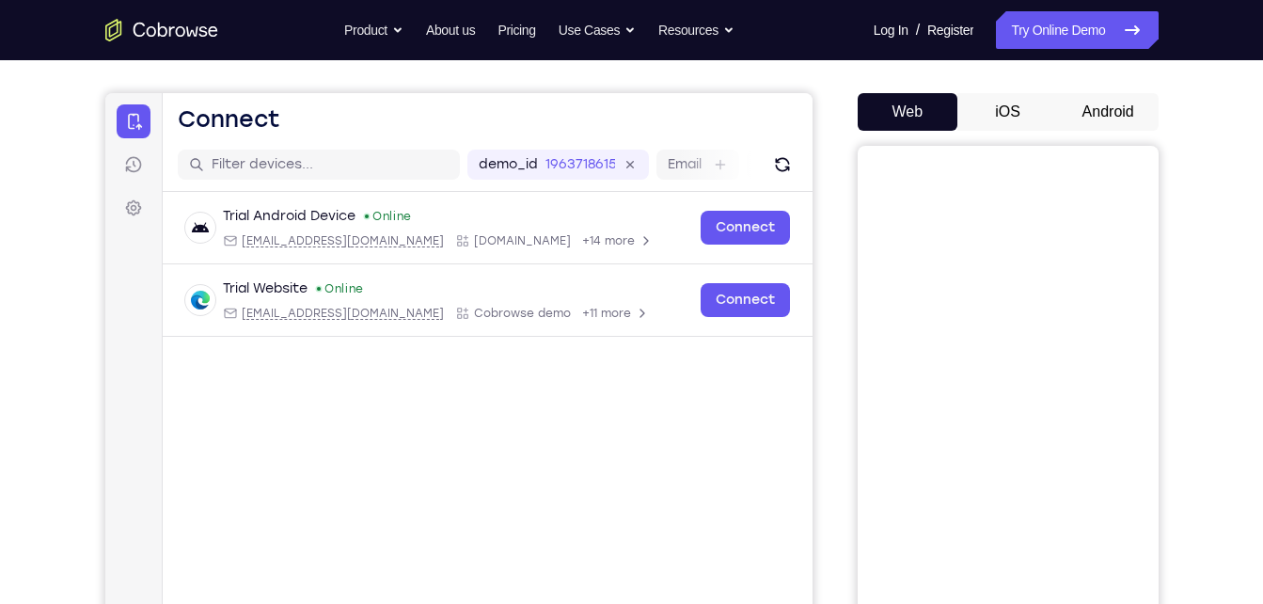
scroll to position [73, 0]
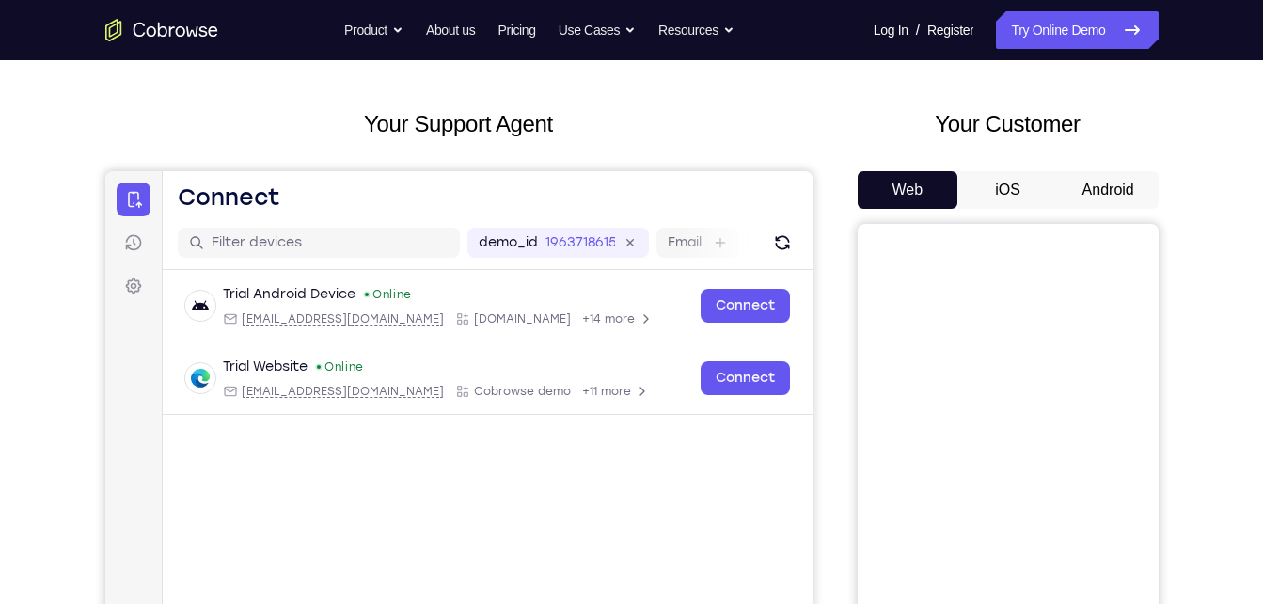
click at [1104, 179] on button "Android" at bounding box center [1108, 190] width 101 height 38
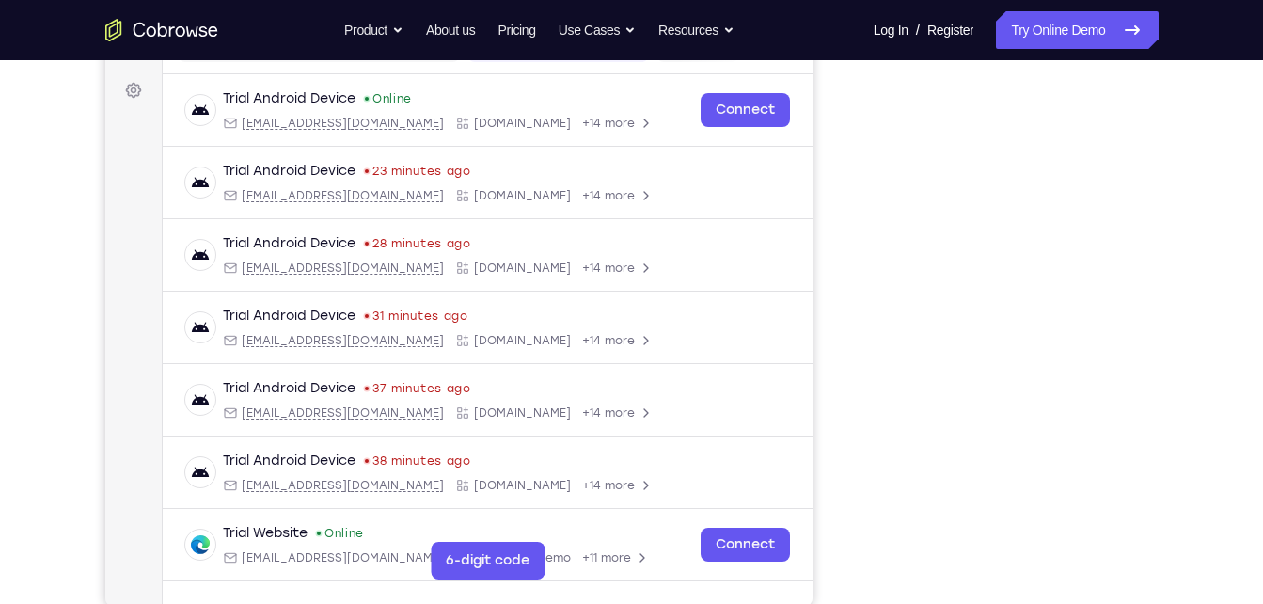
scroll to position [268, 0]
